Goal: Information Seeking & Learning: Learn about a topic

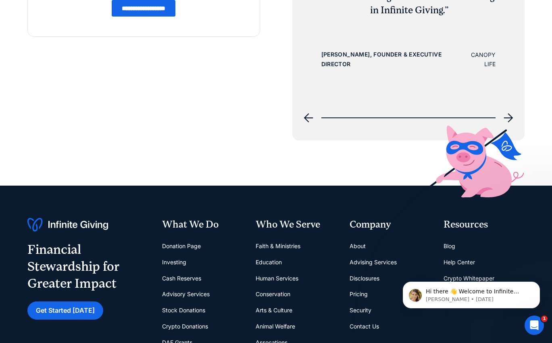
scroll to position [3342, 0]
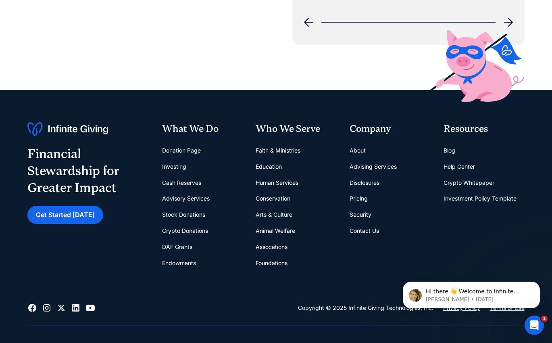
click at [187, 155] on link "Donation Page" at bounding box center [181, 150] width 39 height 16
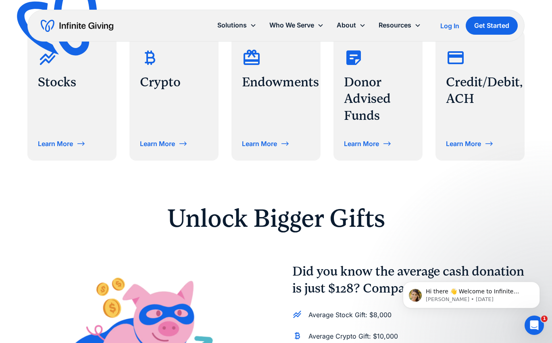
scroll to position [405, 0]
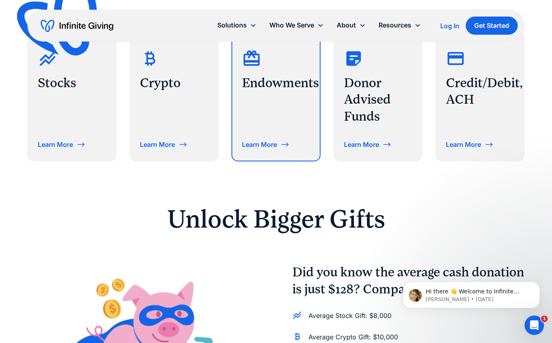
click at [301, 115] on div "Endowments Learn More" at bounding box center [276, 95] width 88 height 129
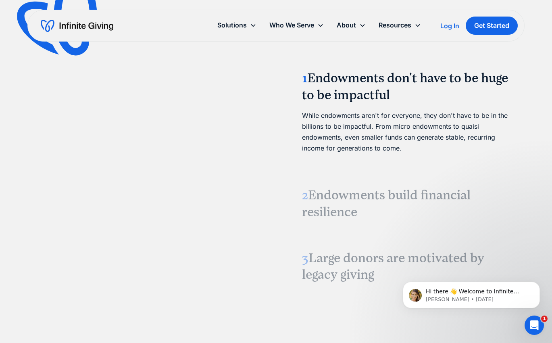
scroll to position [980, 0]
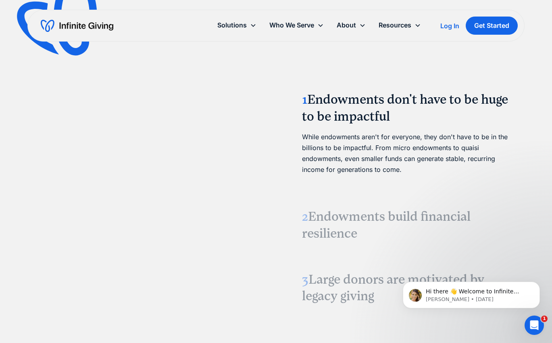
click at [330, 211] on h3 "2 Endowments build financial resilience" at bounding box center [408, 224] width 213 height 33
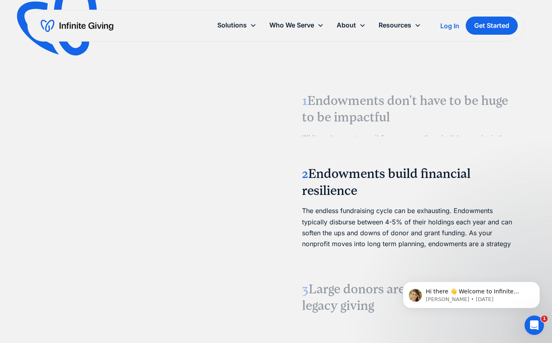
scroll to position [954, 0]
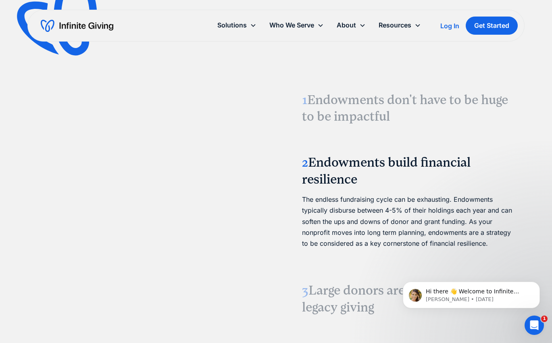
click at [339, 111] on h3 "1 Endowments don't have to be huge to be impactful" at bounding box center [408, 108] width 213 height 33
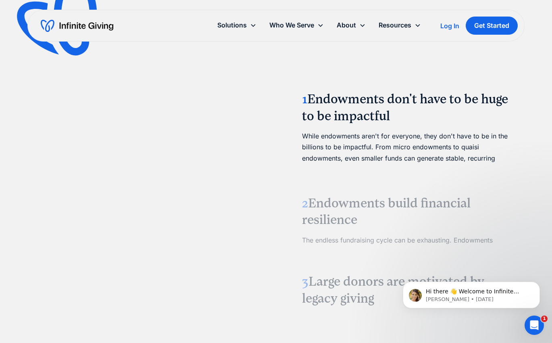
scroll to position [960, 0]
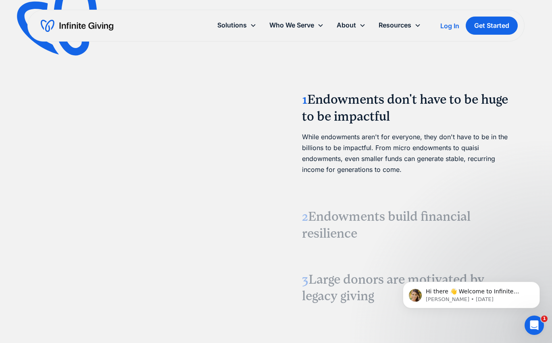
click at [336, 222] on h3 "2 Endowments build financial resilience" at bounding box center [408, 224] width 213 height 33
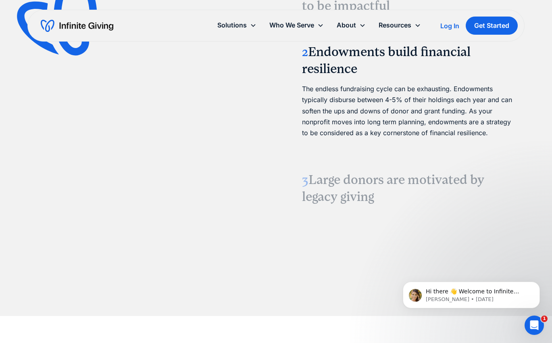
scroll to position [1069, 0]
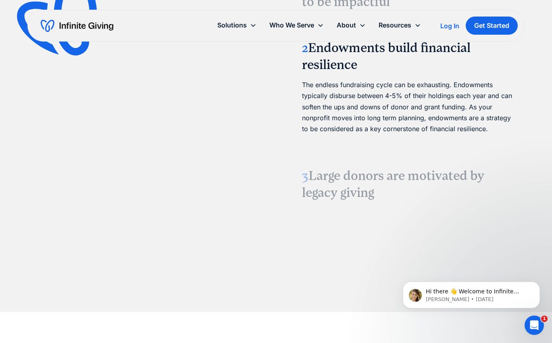
click at [342, 184] on h3 "3 Large donors are motivated by legacy giving" at bounding box center [408, 183] width 213 height 33
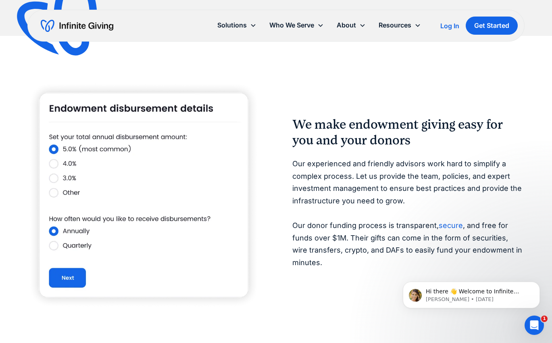
scroll to position [1356, 0]
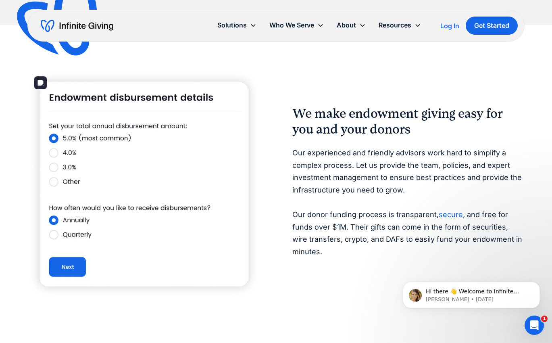
click at [73, 175] on img at bounding box center [143, 184] width 232 height 228
